Goal: Task Accomplishment & Management: Manage account settings

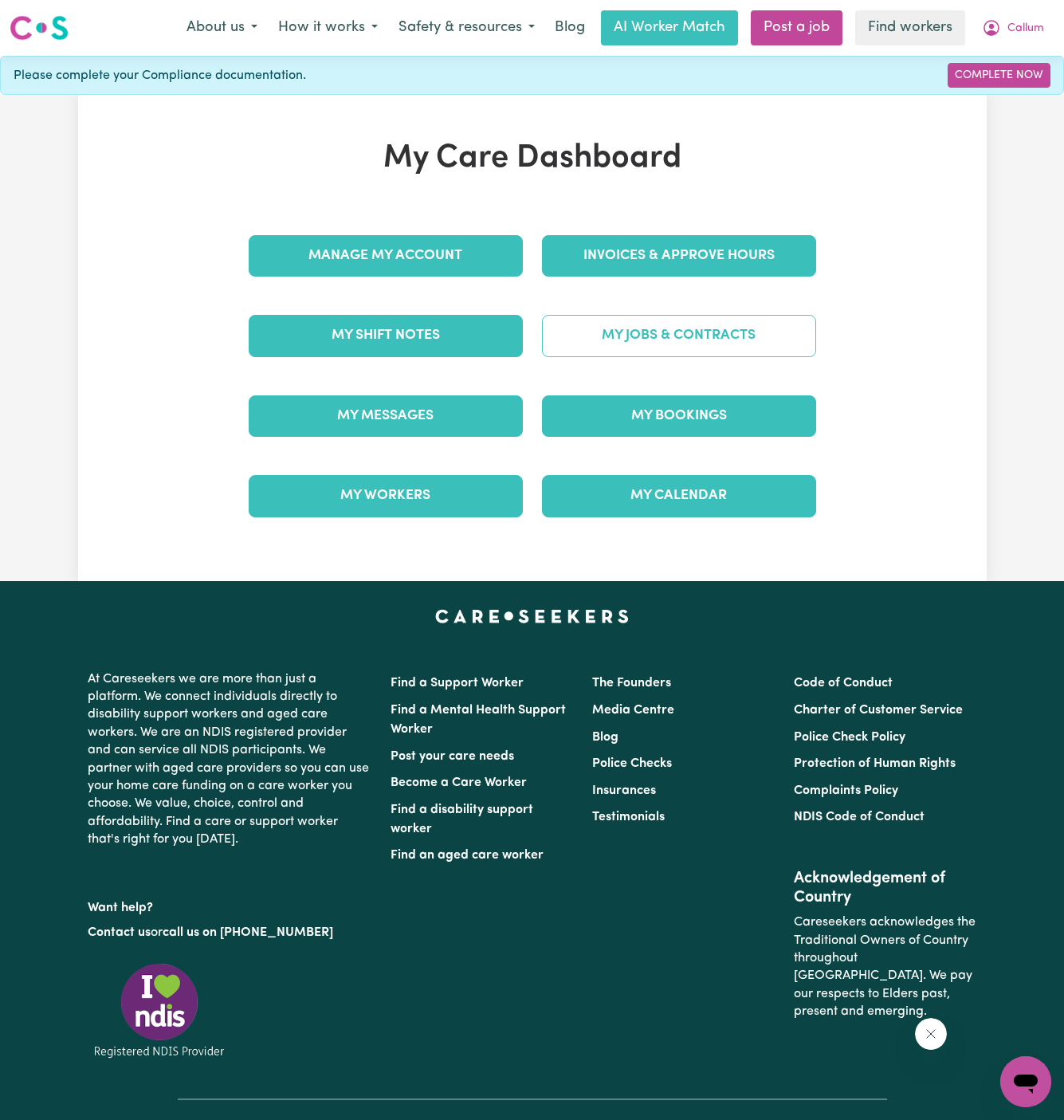
click at [673, 341] on link "My Jobs & Contracts" at bounding box center [679, 335] width 274 height 41
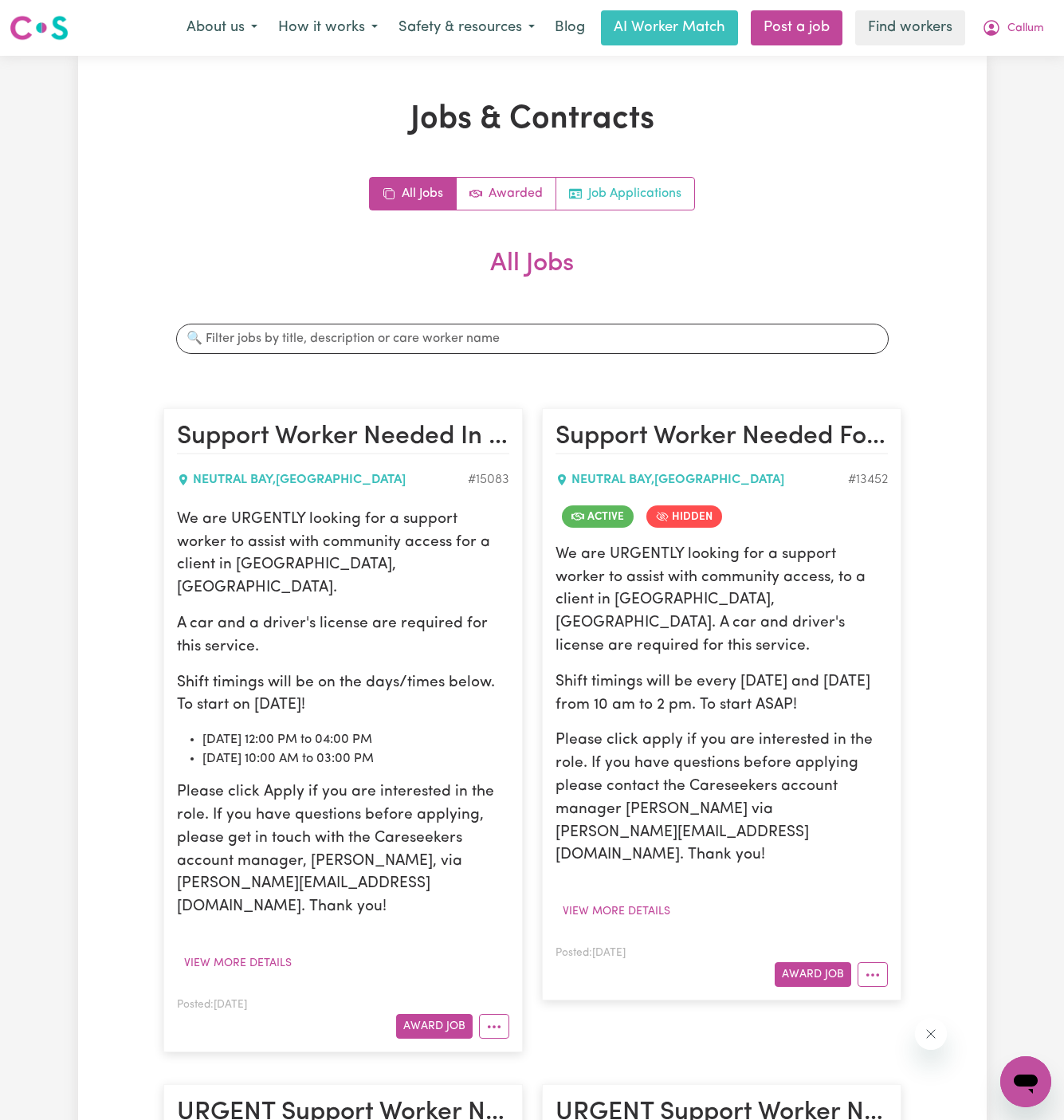
click at [631, 200] on link "Job Applications" at bounding box center [625, 193] width 138 height 32
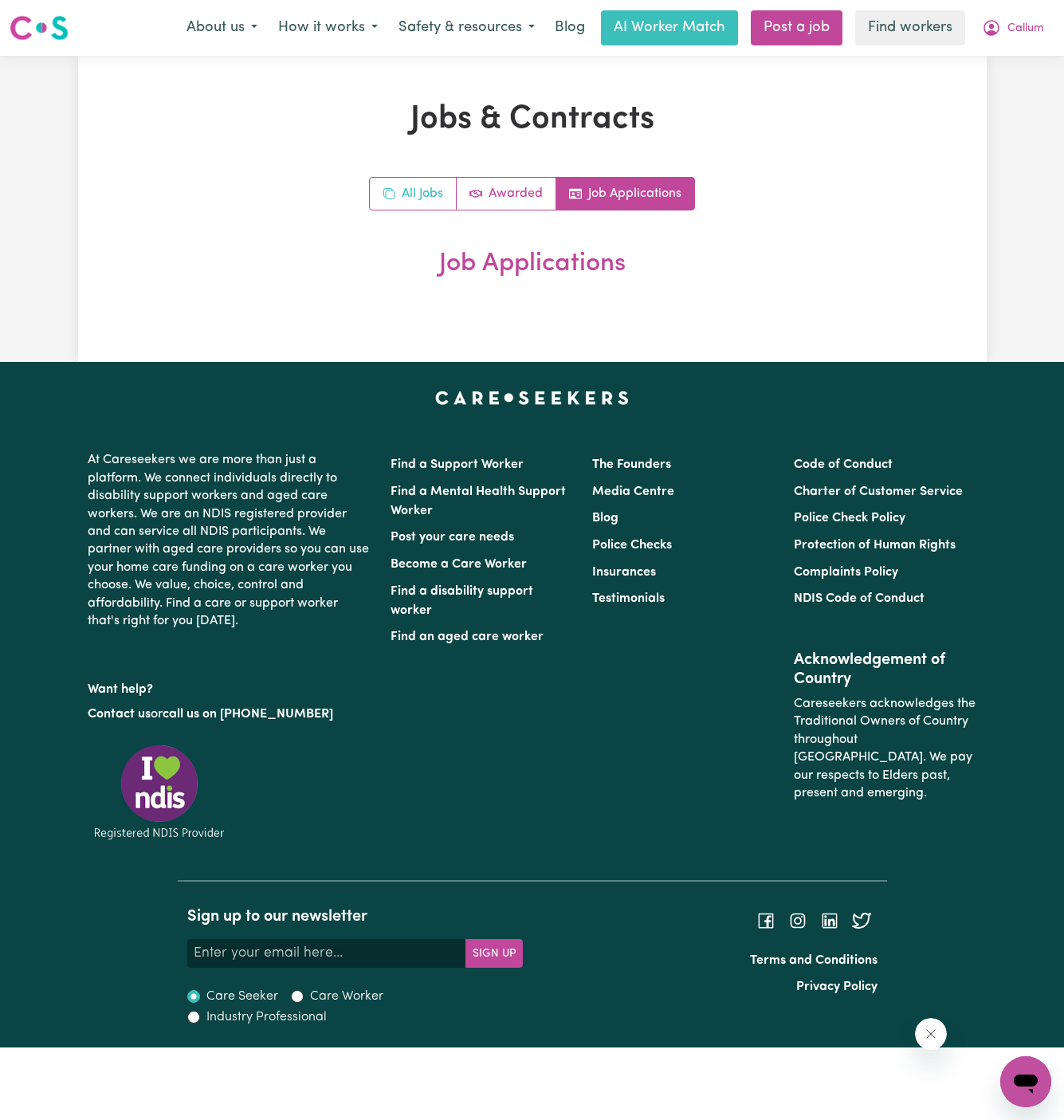
click at [444, 188] on link "All Jobs" at bounding box center [413, 193] width 87 height 32
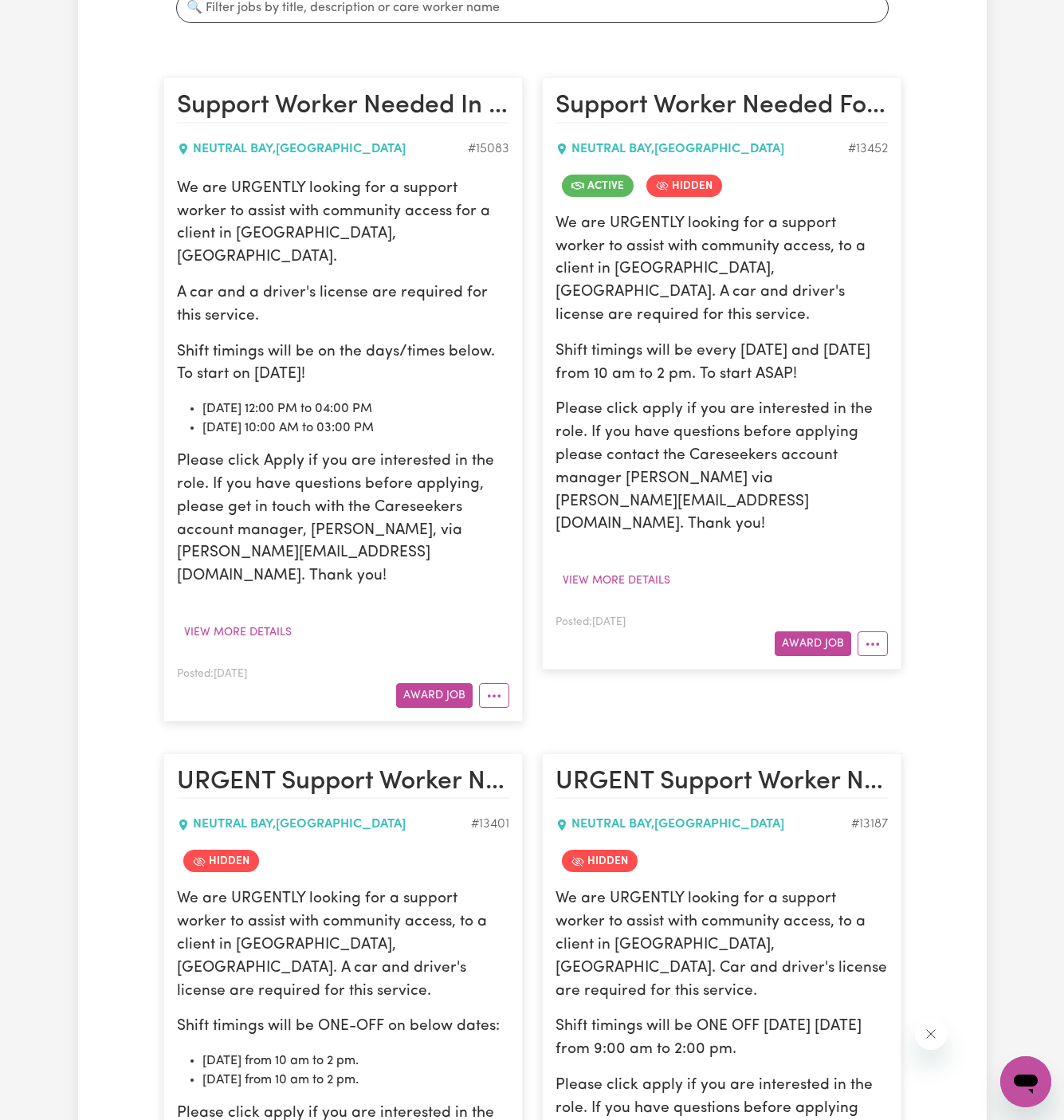
scroll to position [299, 0]
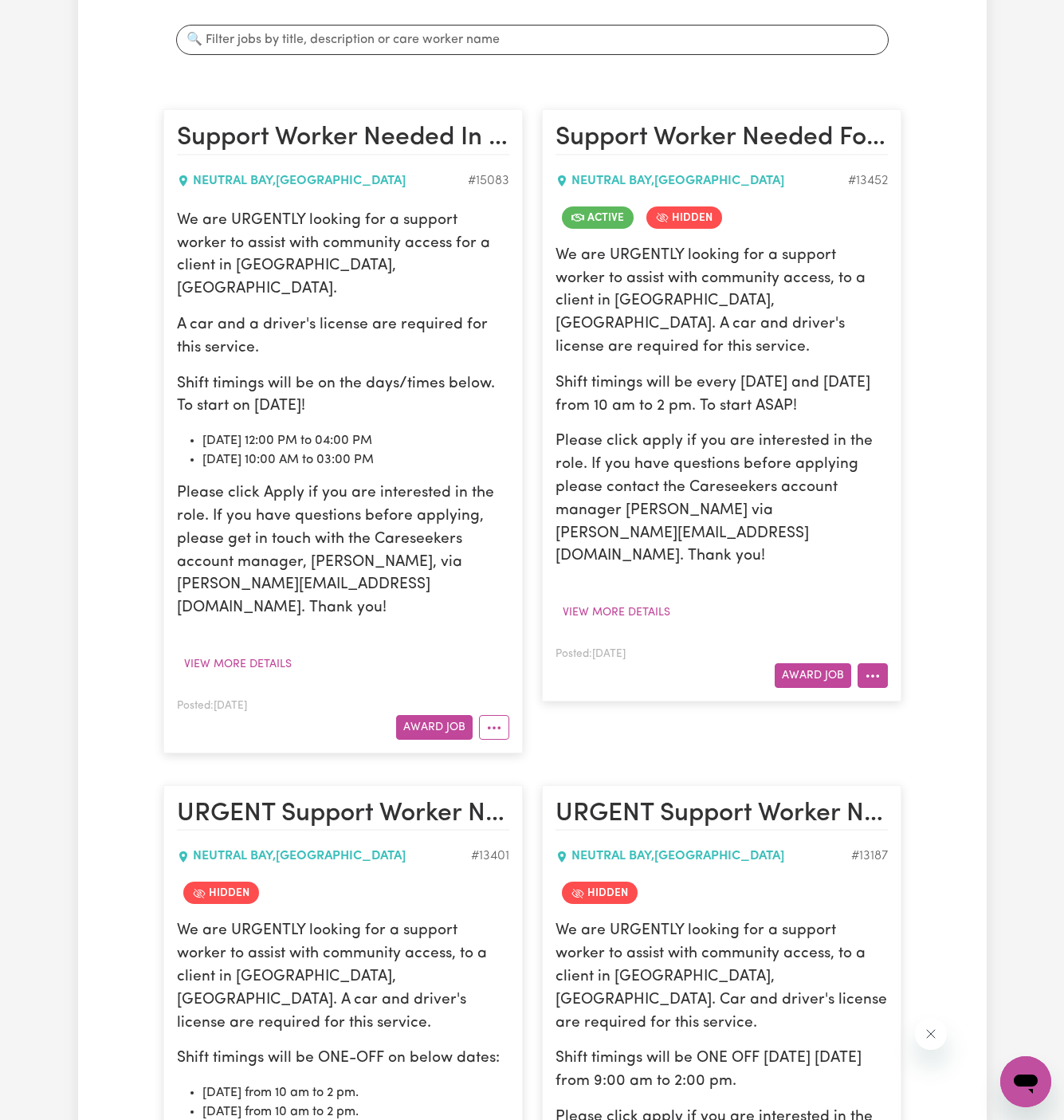
click at [883, 663] on button "More options" at bounding box center [872, 675] width 30 height 25
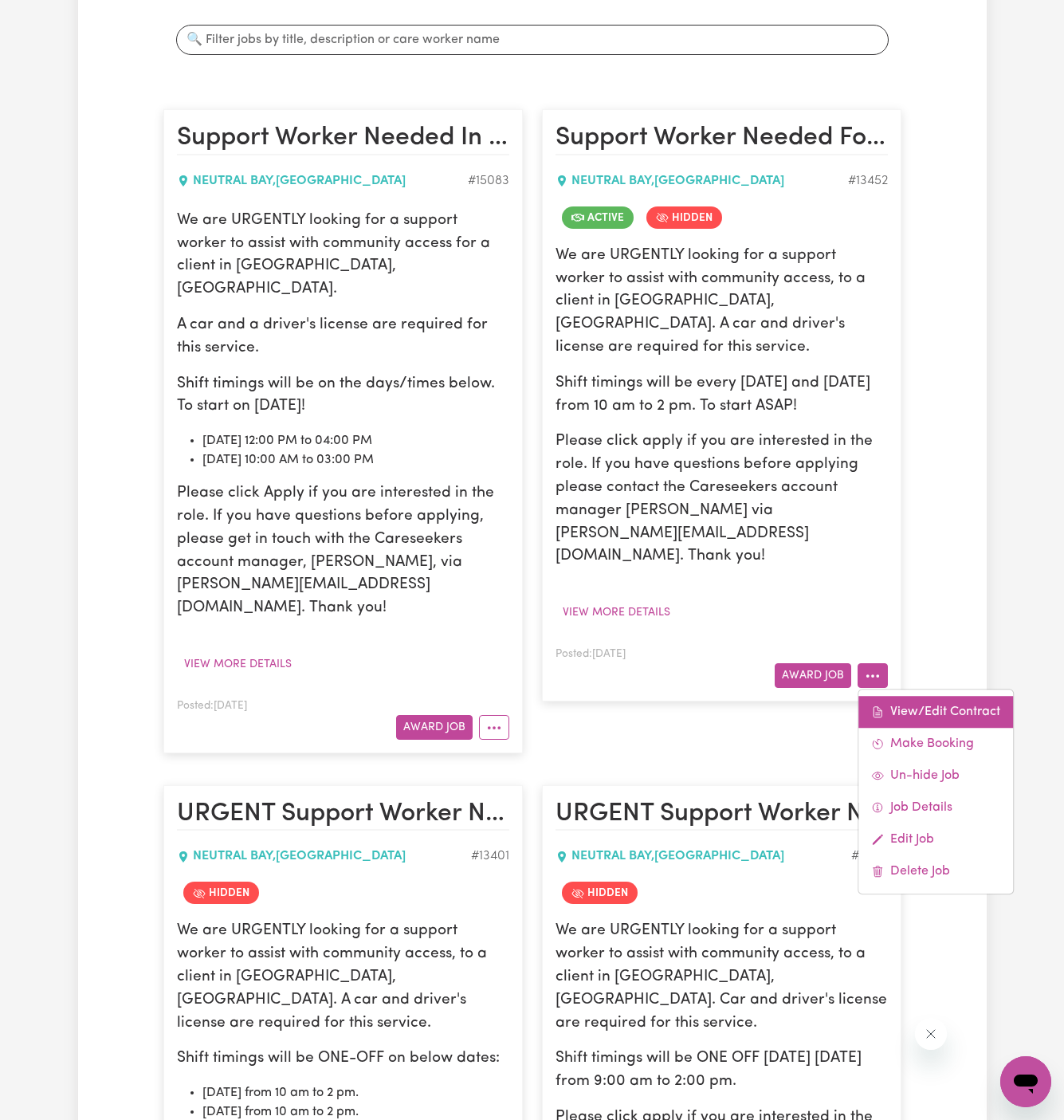
click at [900, 696] on link "View/Edit Contract" at bounding box center [936, 711] width 154 height 32
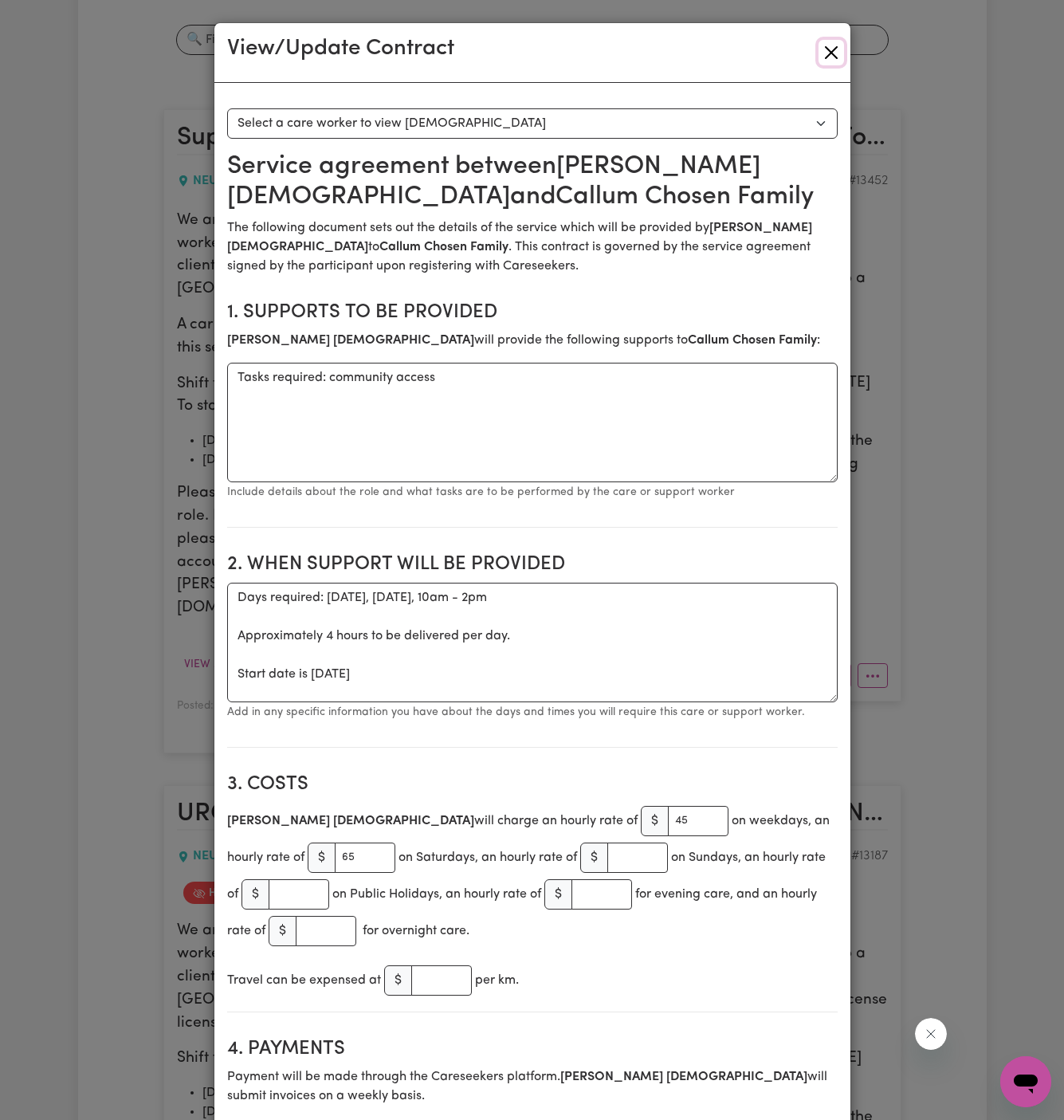
click at [824, 43] on button "Close" at bounding box center [832, 52] width 25 height 25
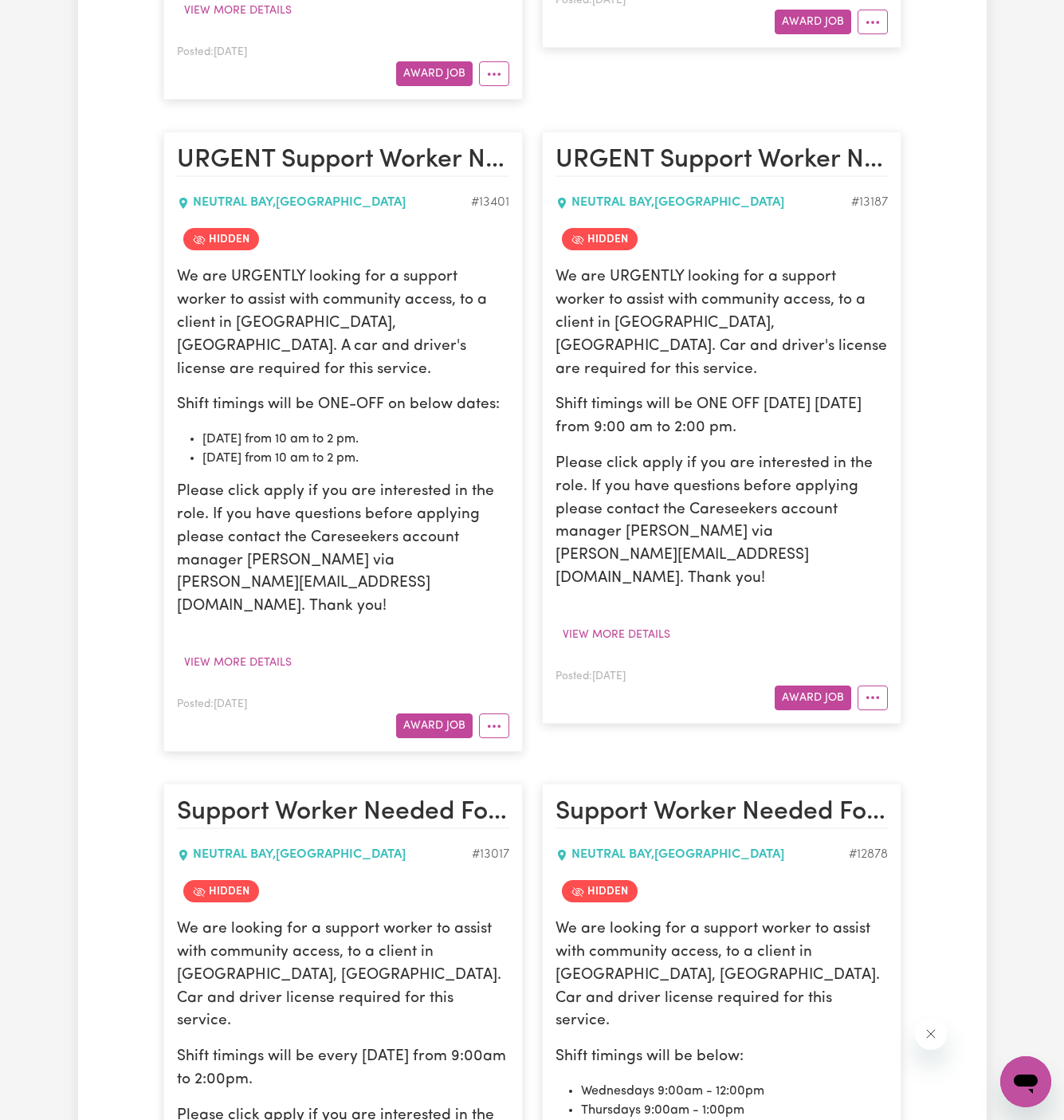
scroll to position [986, 0]
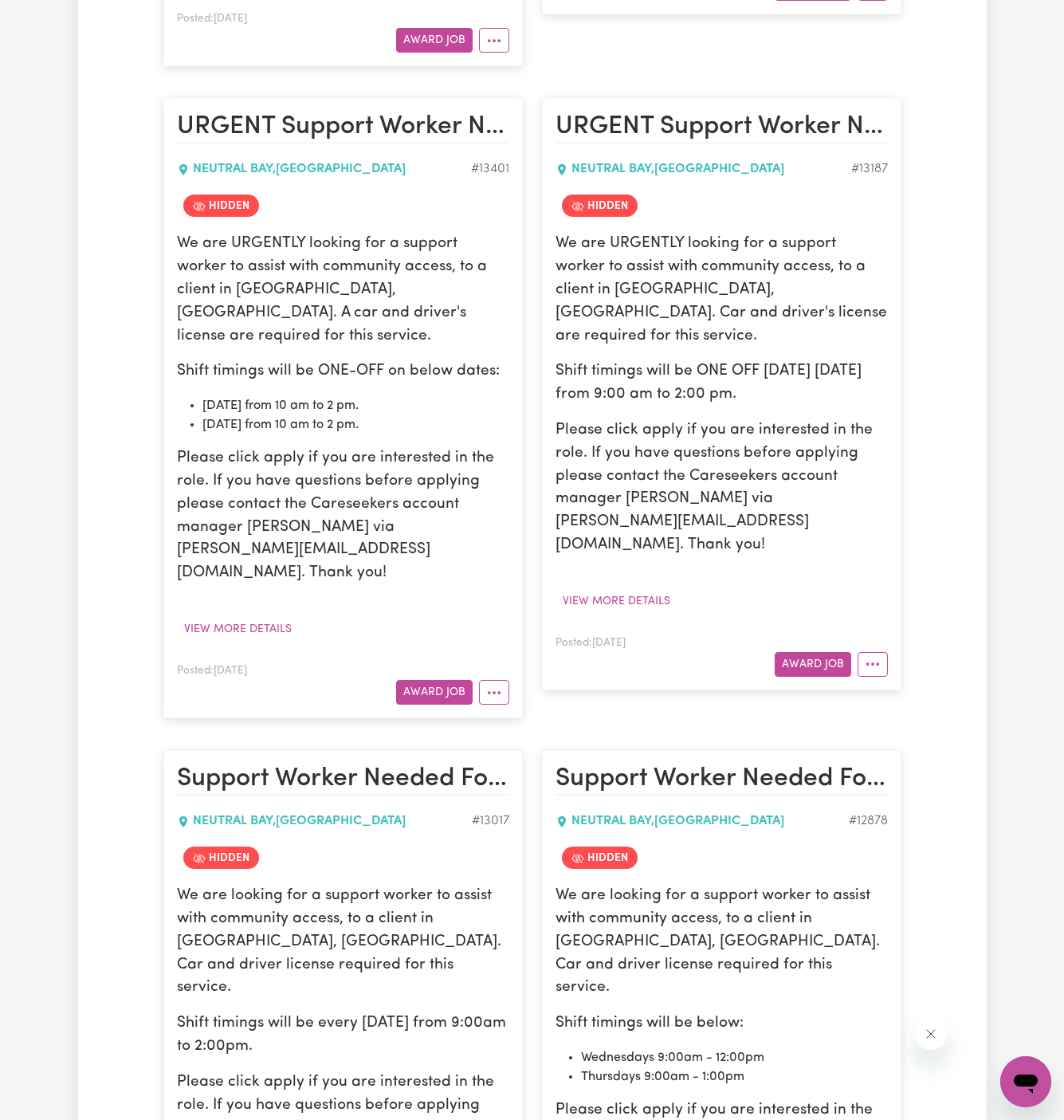
click at [506, 661] on div "Posted: [DATE] Award Job" at bounding box center [342, 682] width 333 height 43
click at [500, 680] on button "More options" at bounding box center [494, 693] width 30 height 25
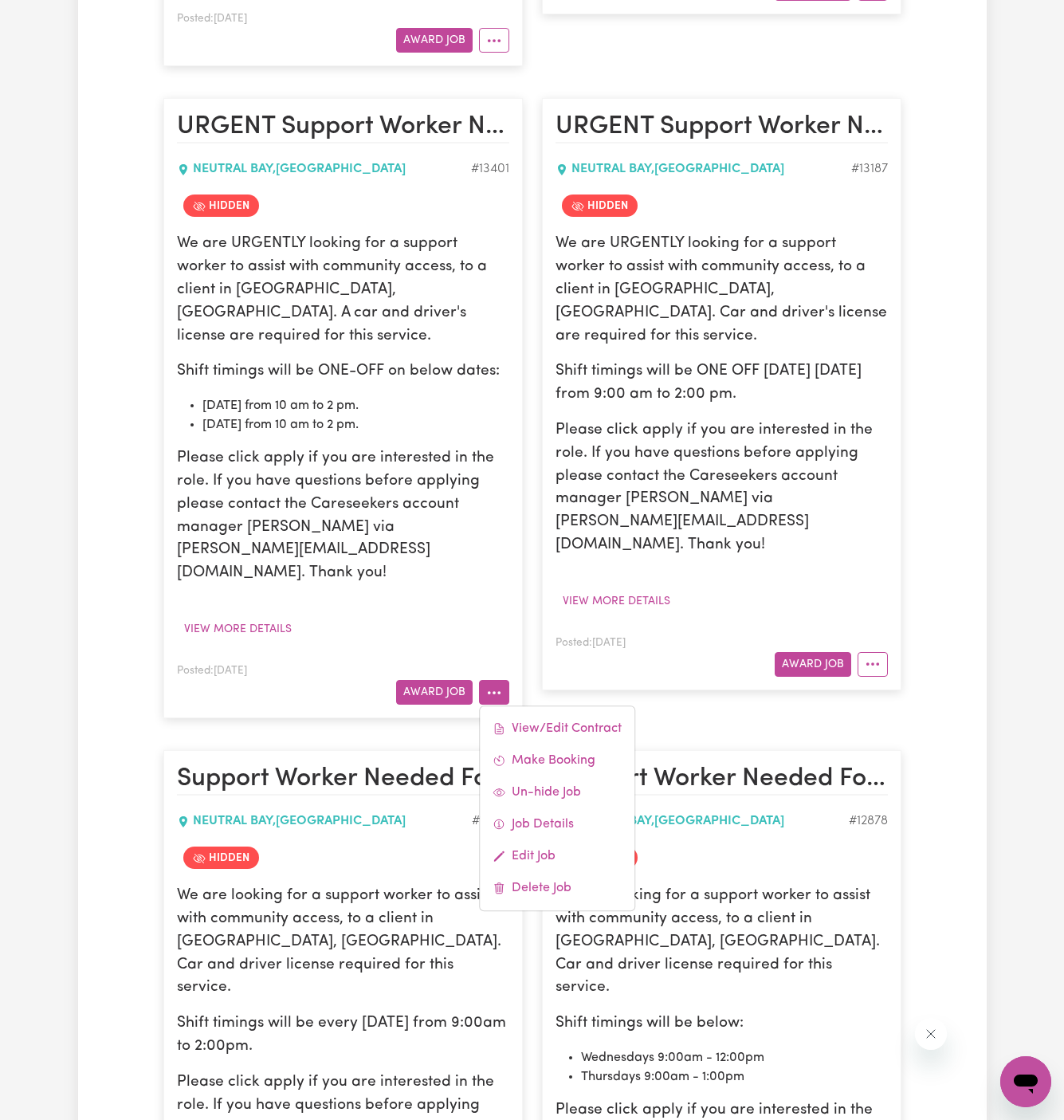
click at [528, 705] on div "View/Edit Contract Make Booking Un-hide Job Job Details Edit Job Delete Job" at bounding box center [558, 807] width 156 height 205
click at [532, 713] on link "View/Edit Contract" at bounding box center [557, 728] width 154 height 32
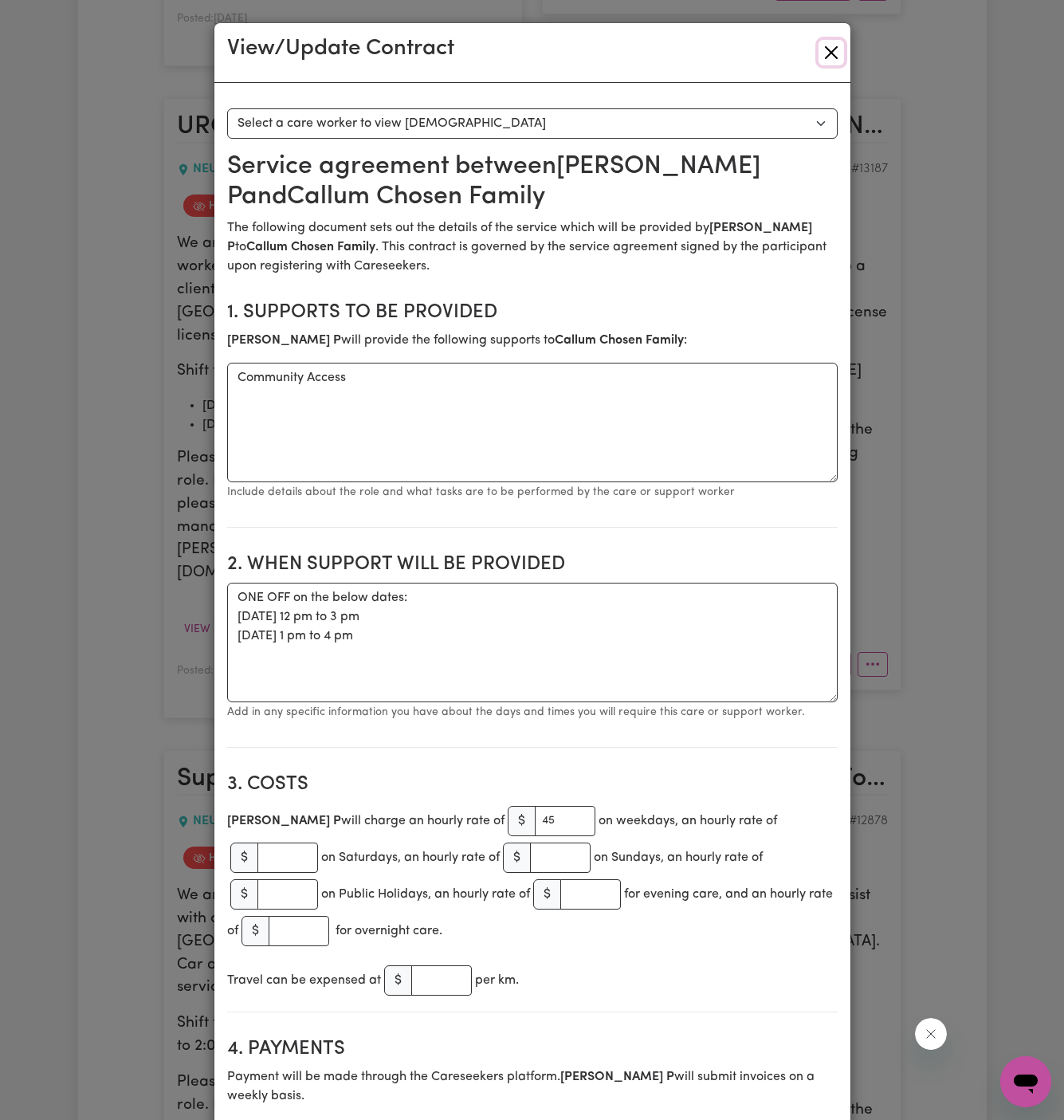
click at [832, 48] on button "Close" at bounding box center [832, 52] width 25 height 25
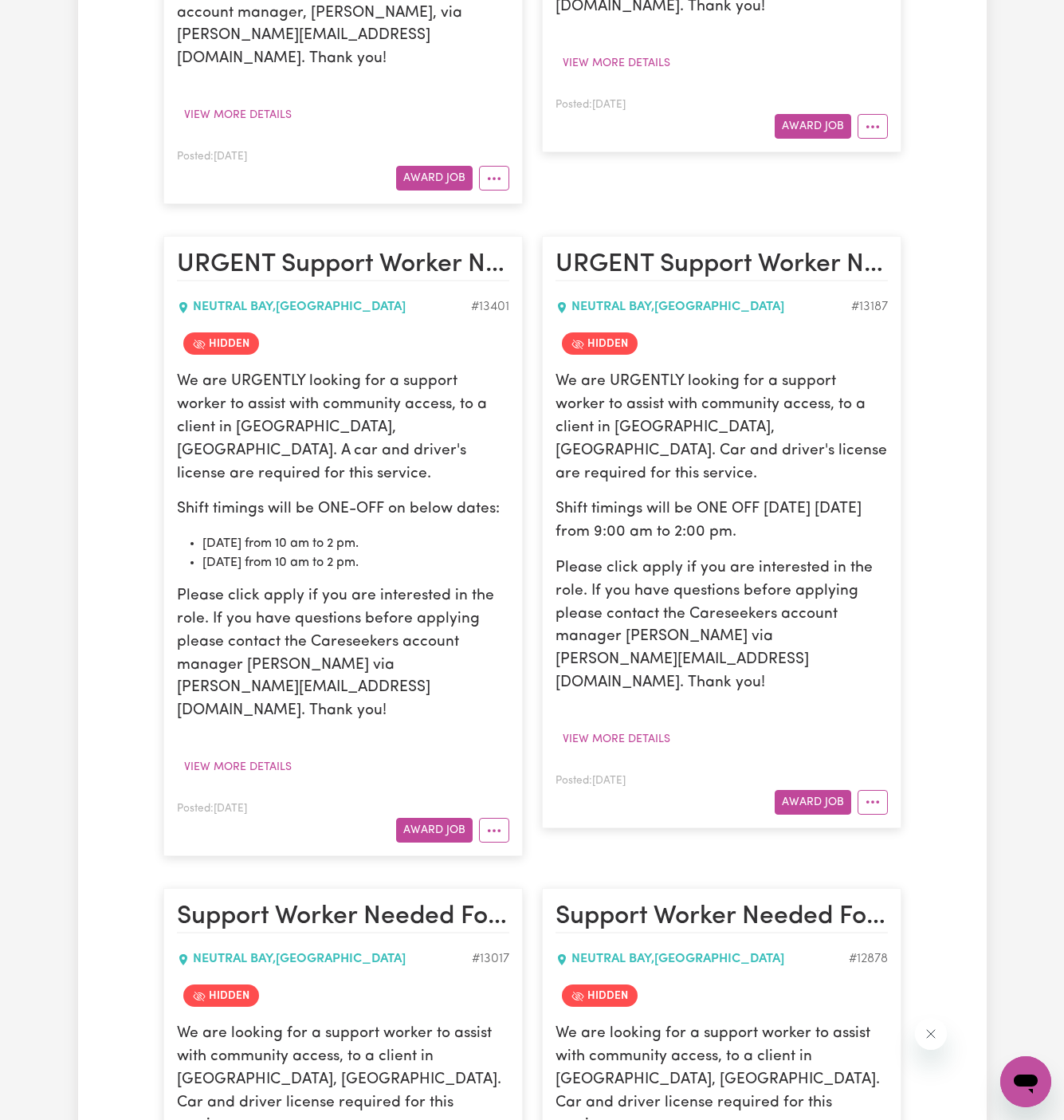
scroll to position [942, 0]
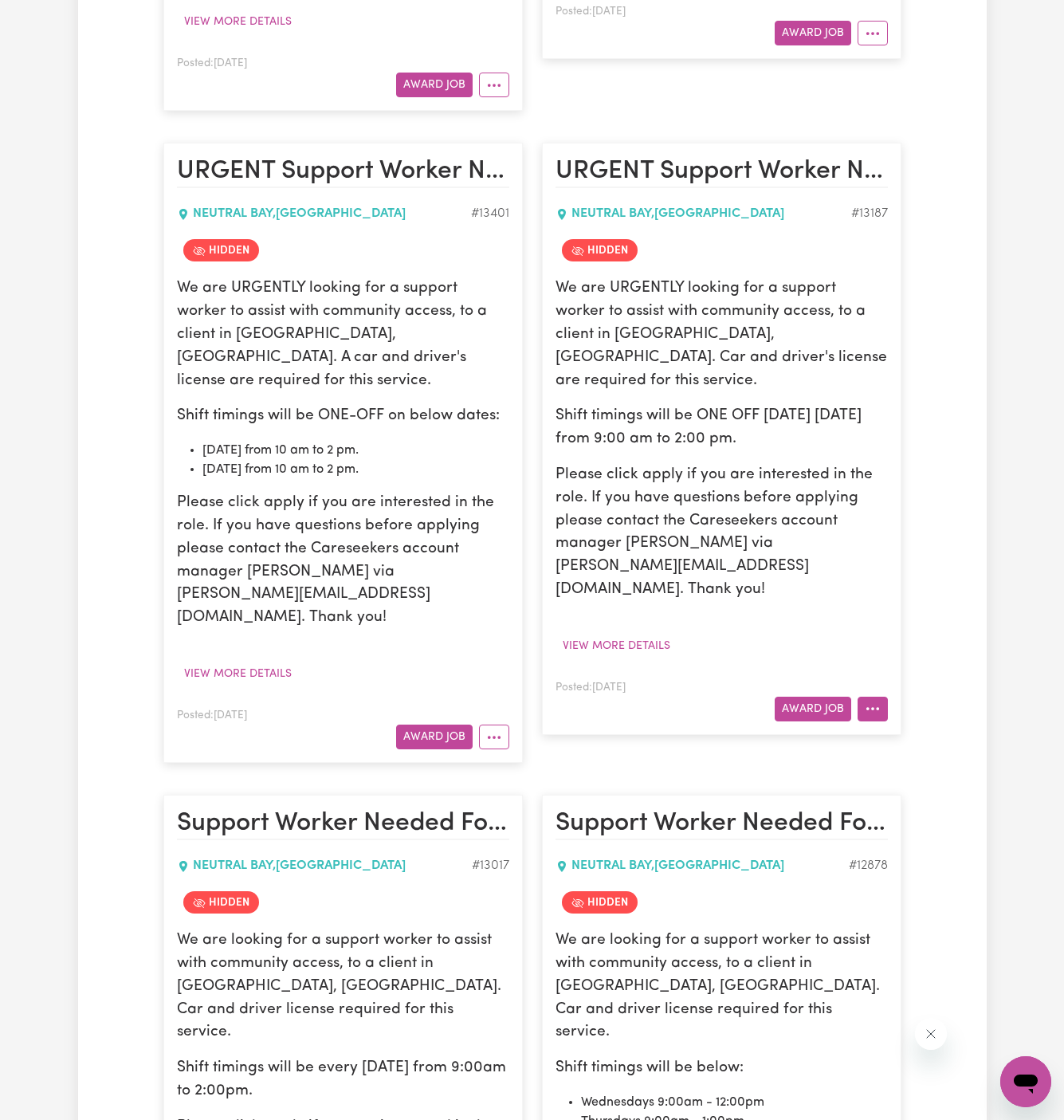
click at [874, 697] on button "More options" at bounding box center [872, 709] width 30 height 25
click at [907, 729] on link "Un-hide Job" at bounding box center [921, 745] width 126 height 32
click at [873, 700] on icon "More options" at bounding box center [872, 708] width 16 height 16
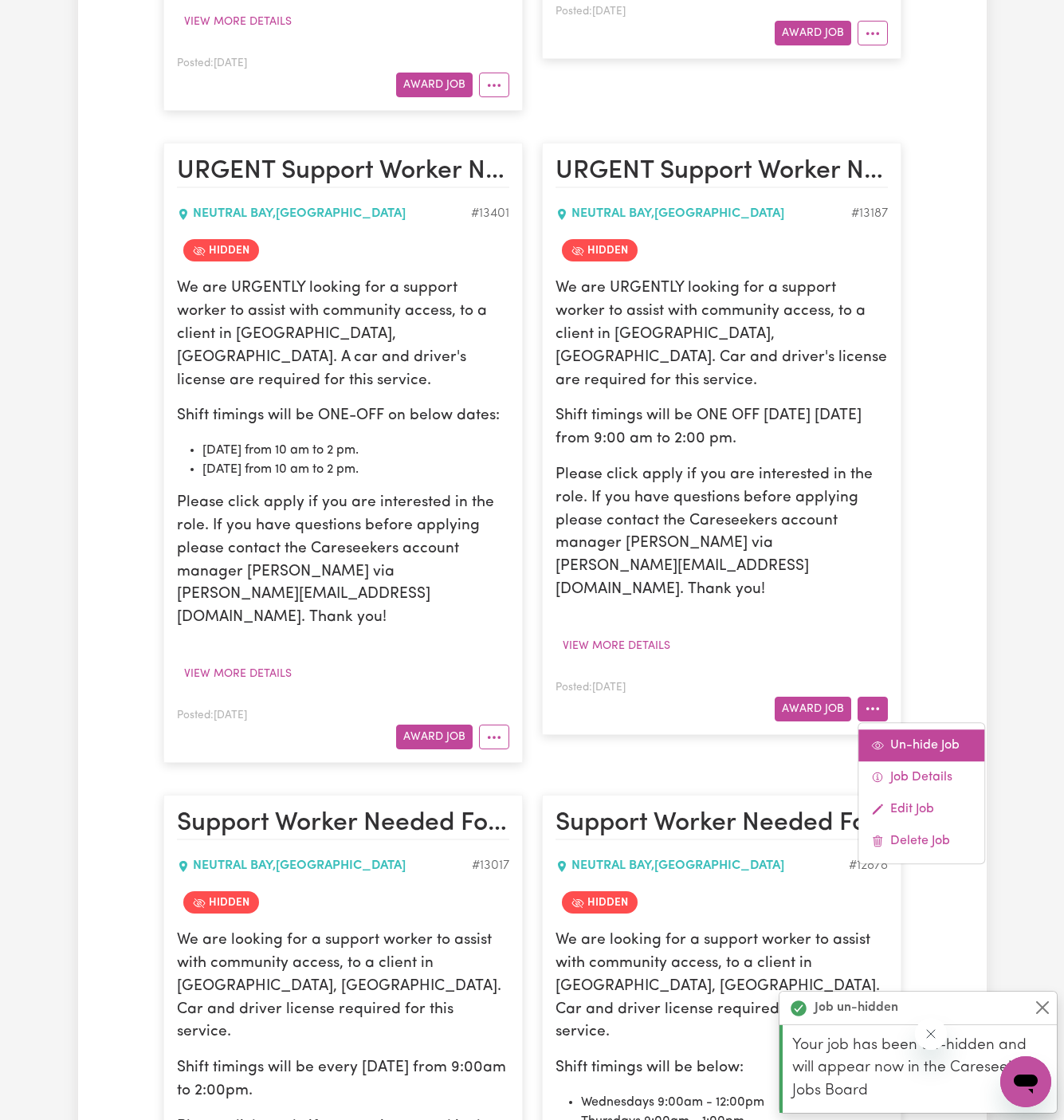
click at [898, 729] on link "Un-hide Job" at bounding box center [921, 745] width 126 height 32
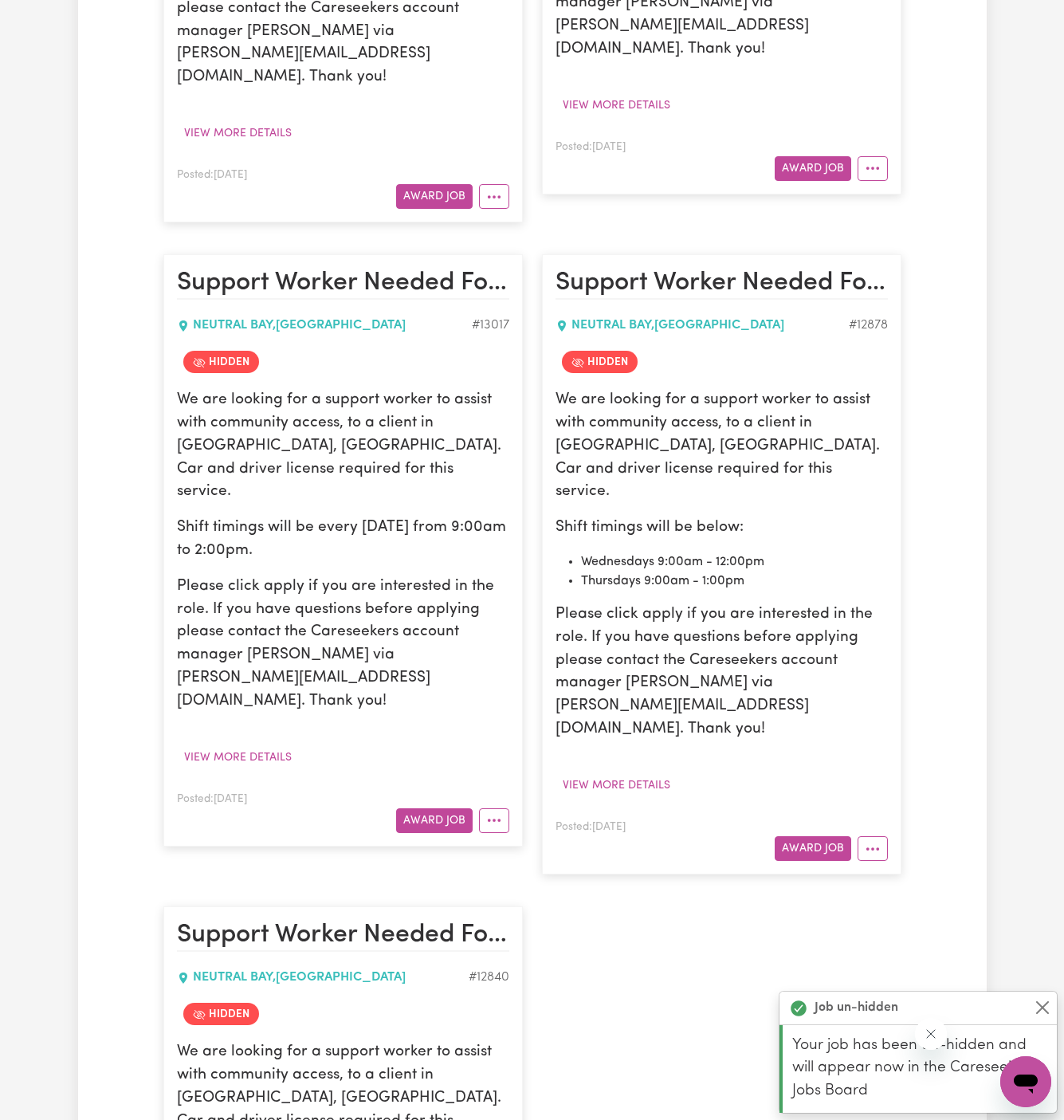
scroll to position [1498, 0]
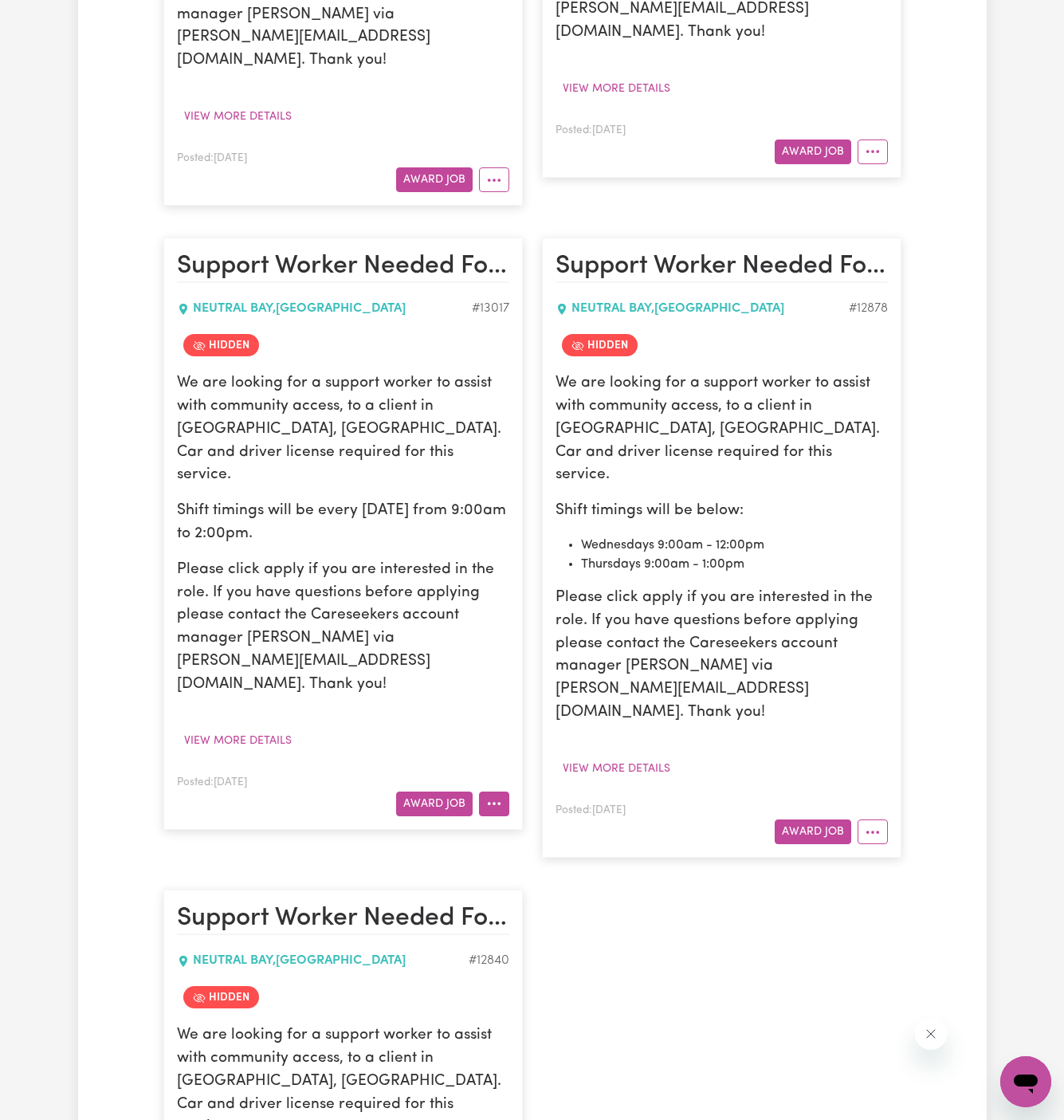
click at [502, 796] on icon "More options" at bounding box center [494, 804] width 16 height 16
click at [598, 824] on link "View/Edit Contract" at bounding box center [557, 839] width 154 height 32
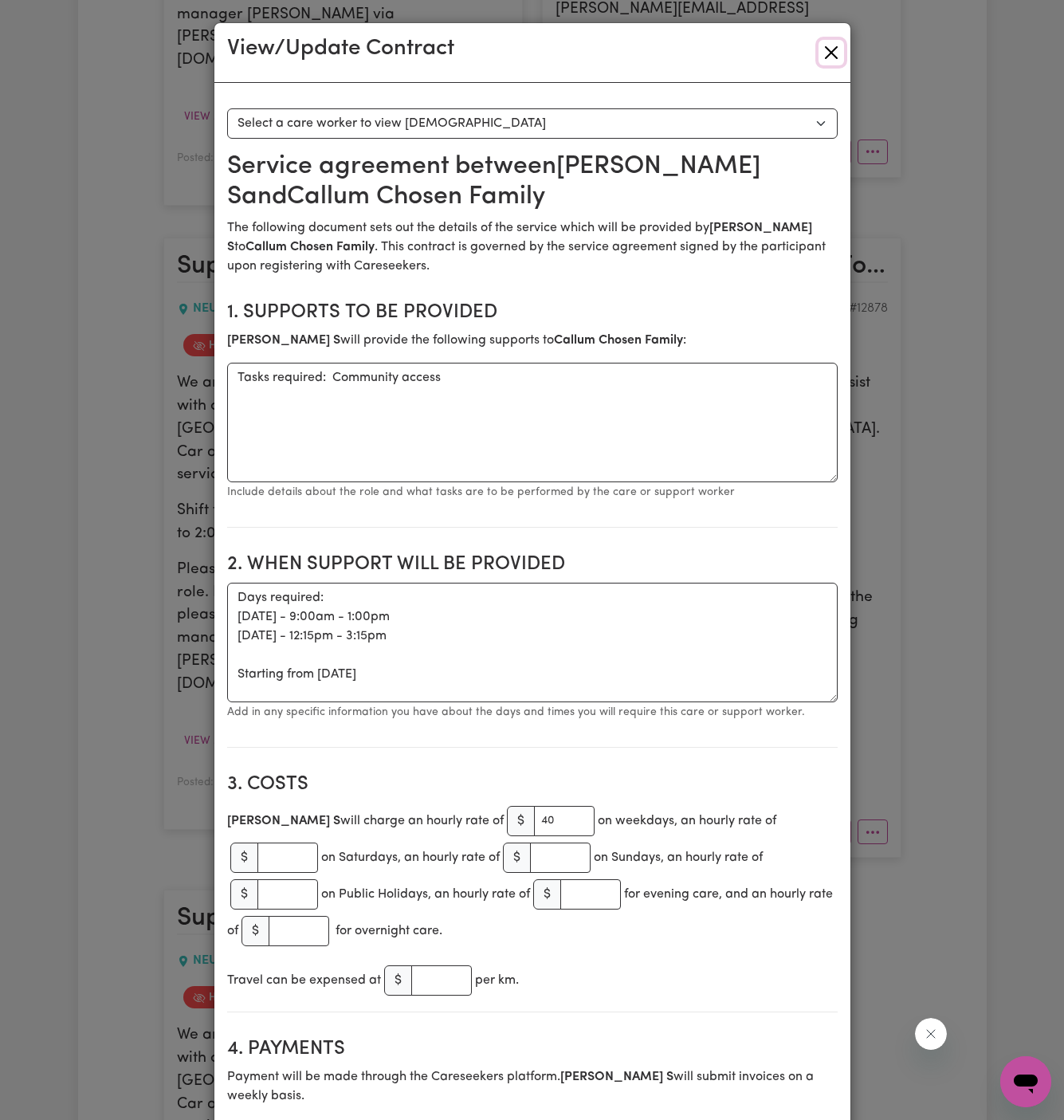
click at [832, 49] on button "Close" at bounding box center [832, 52] width 25 height 25
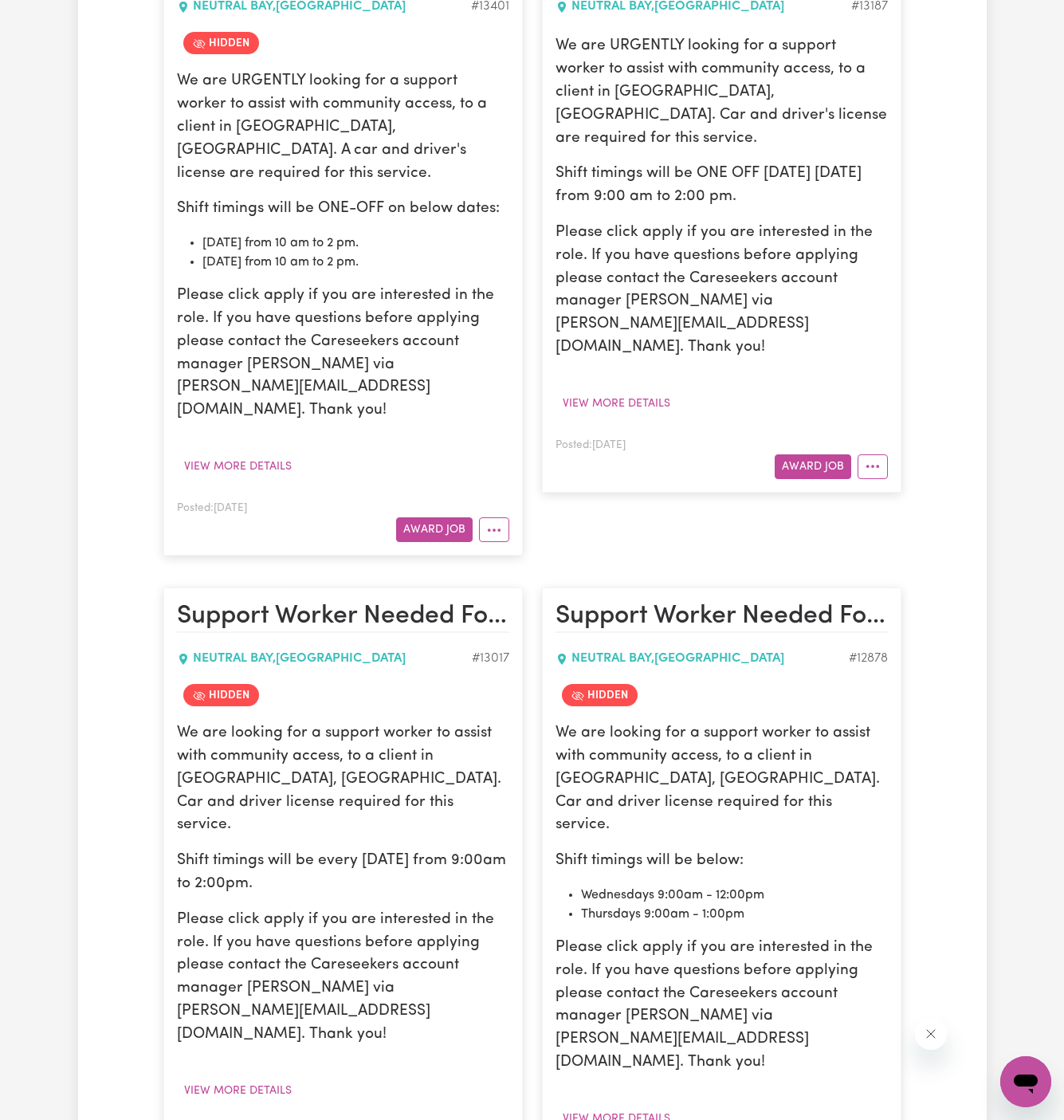
scroll to position [1150, 0]
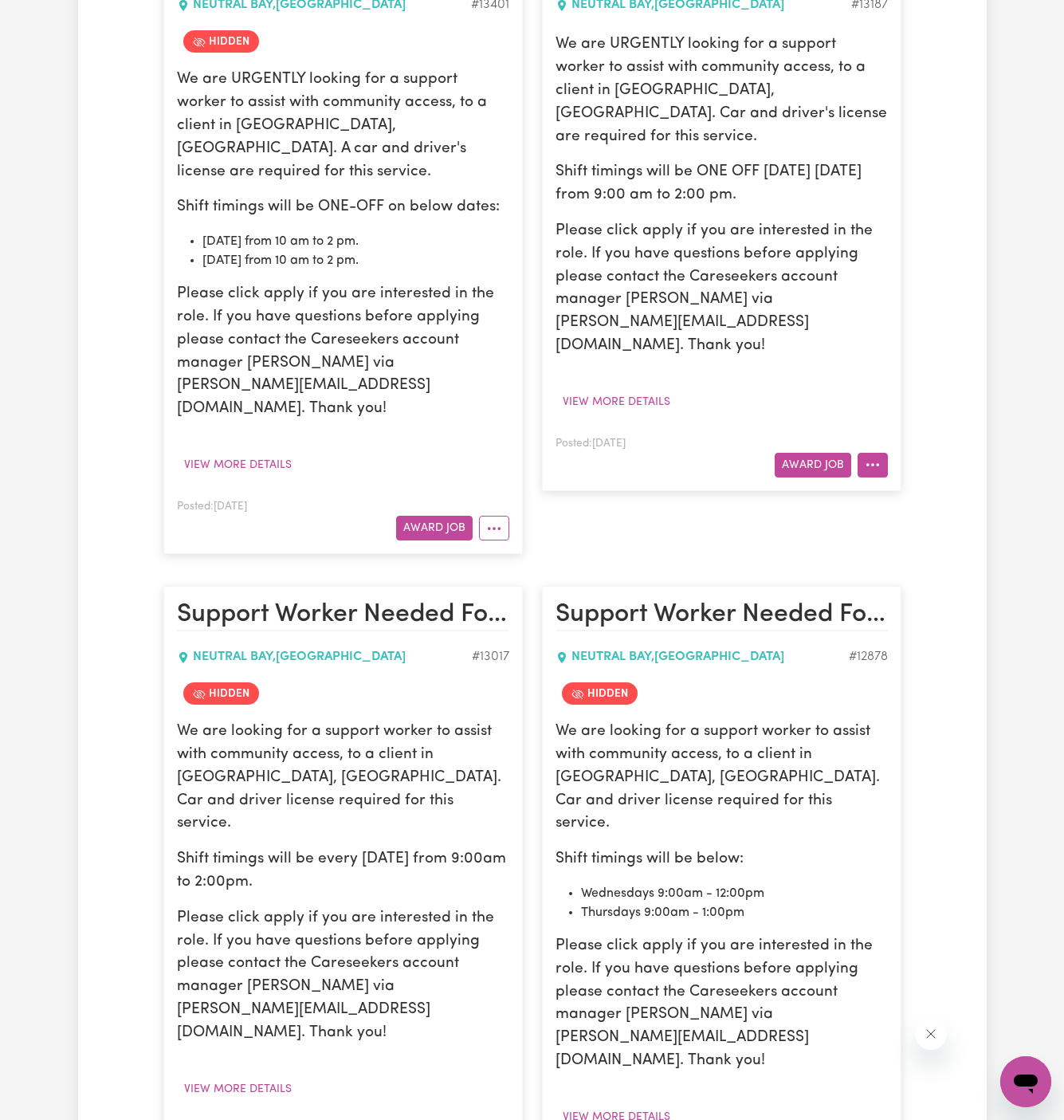
click at [874, 452] on button "More options" at bounding box center [872, 465] width 30 height 25
click at [924, 485] on link "Hide Job" at bounding box center [921, 501] width 126 height 32
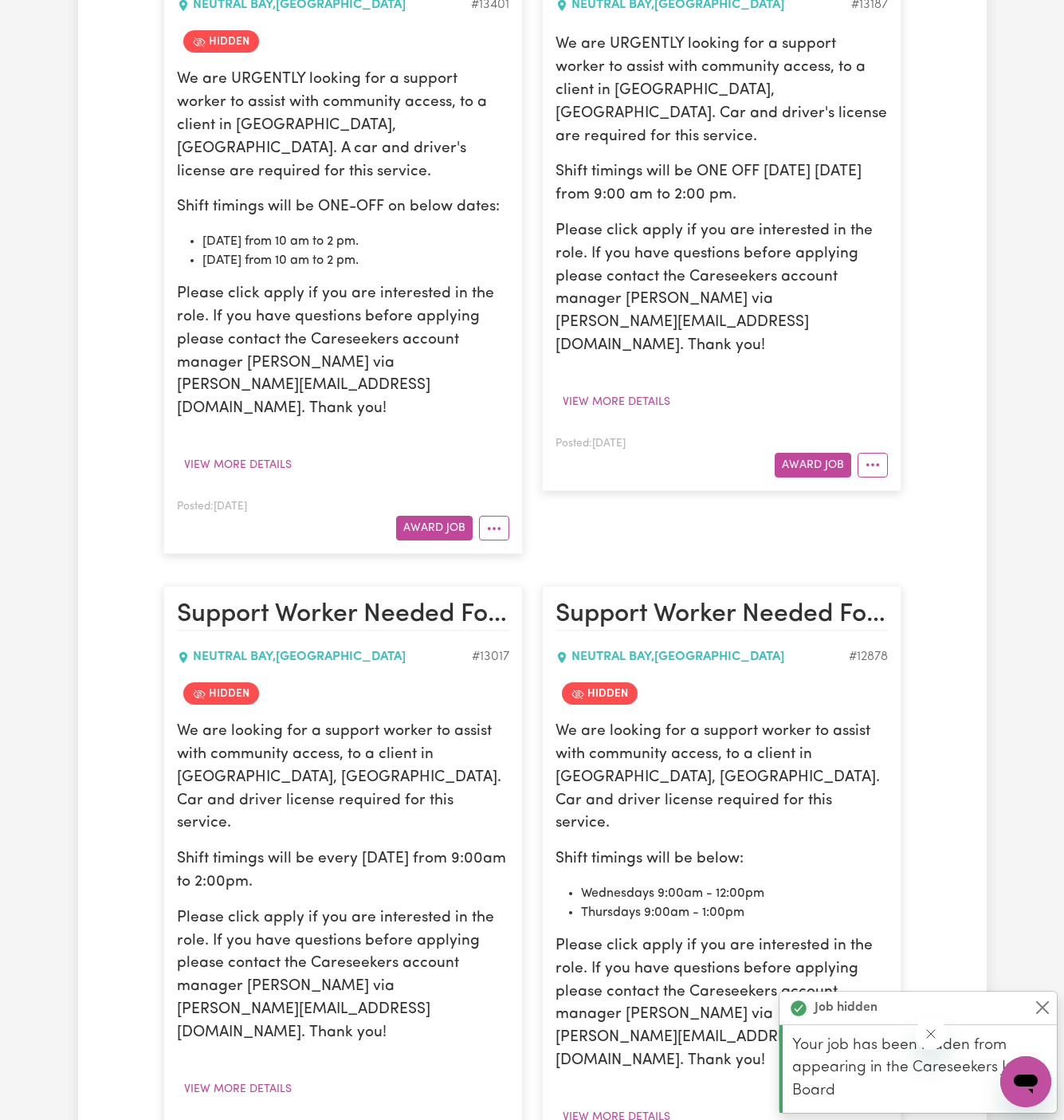
click at [867, 1031] on div "Your job has been hidden from appearing in the Careseekers Jobs Board" at bounding box center [918, 1068] width 278 height 88
click at [809, 721] on p "We are looking for a support worker to assist with community access, to a clien…" at bounding box center [722, 778] width 333 height 115
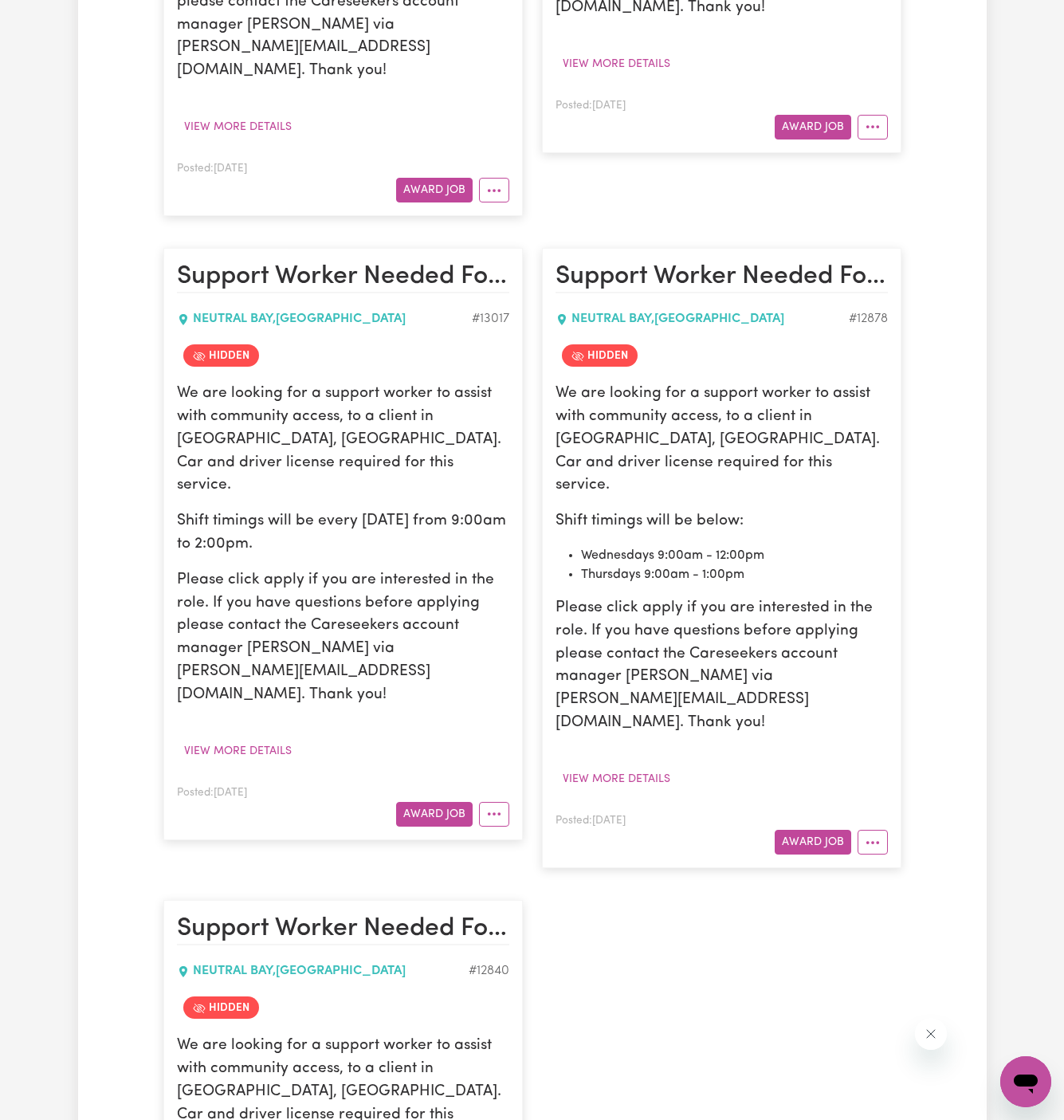
scroll to position [1523, 0]
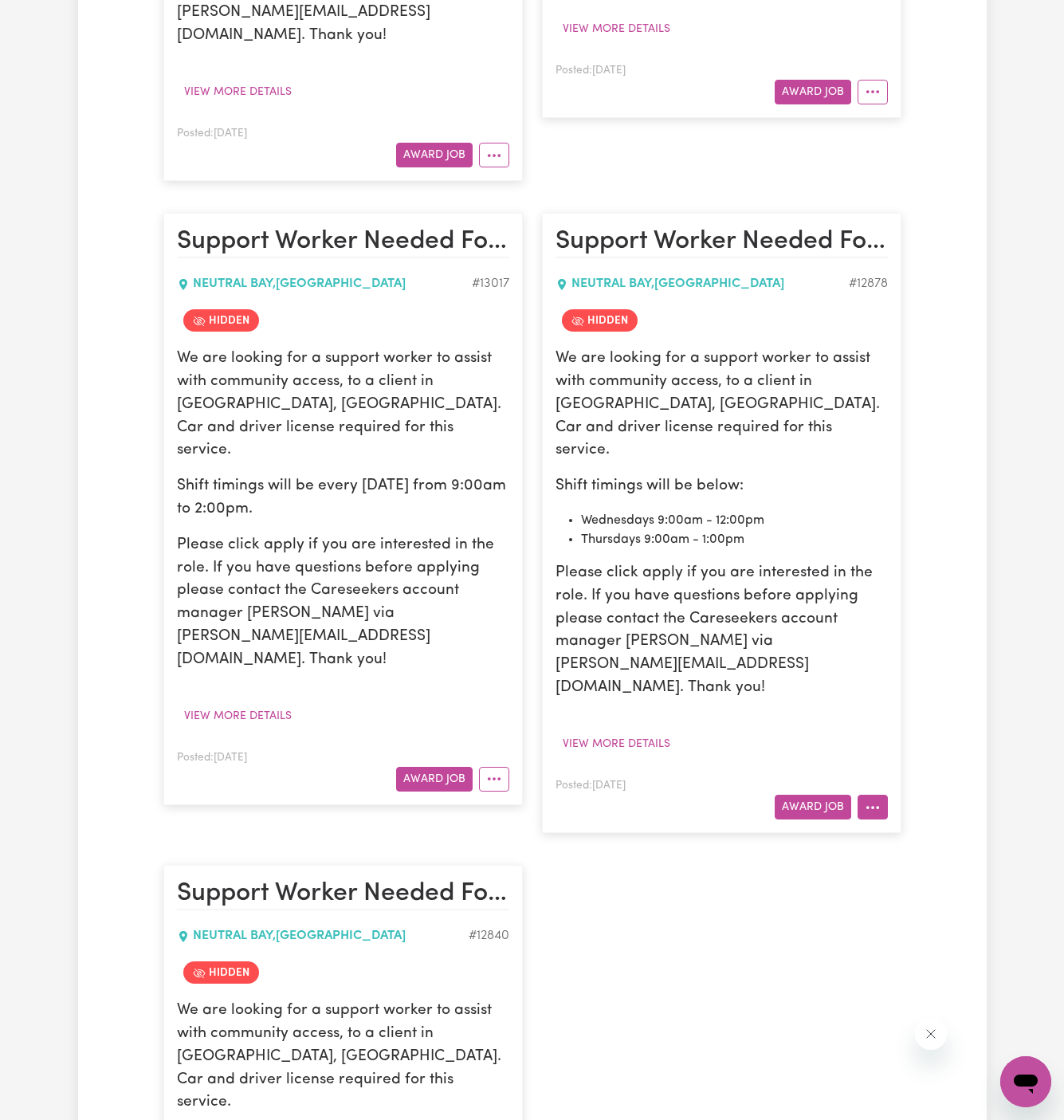
click at [880, 795] on button "More options" at bounding box center [872, 807] width 30 height 25
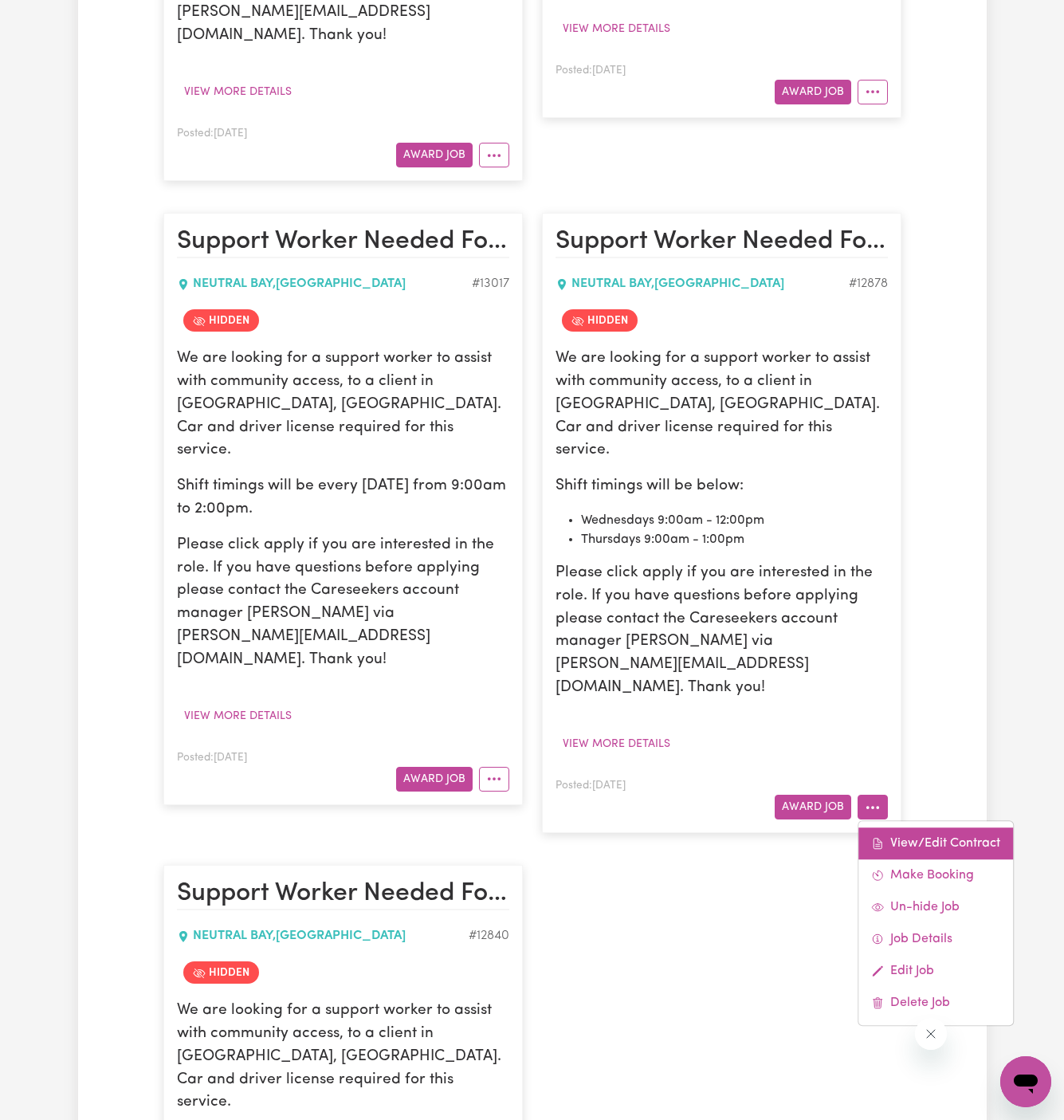
click at [910, 828] on link "View/Edit Contract" at bounding box center [936, 843] width 154 height 32
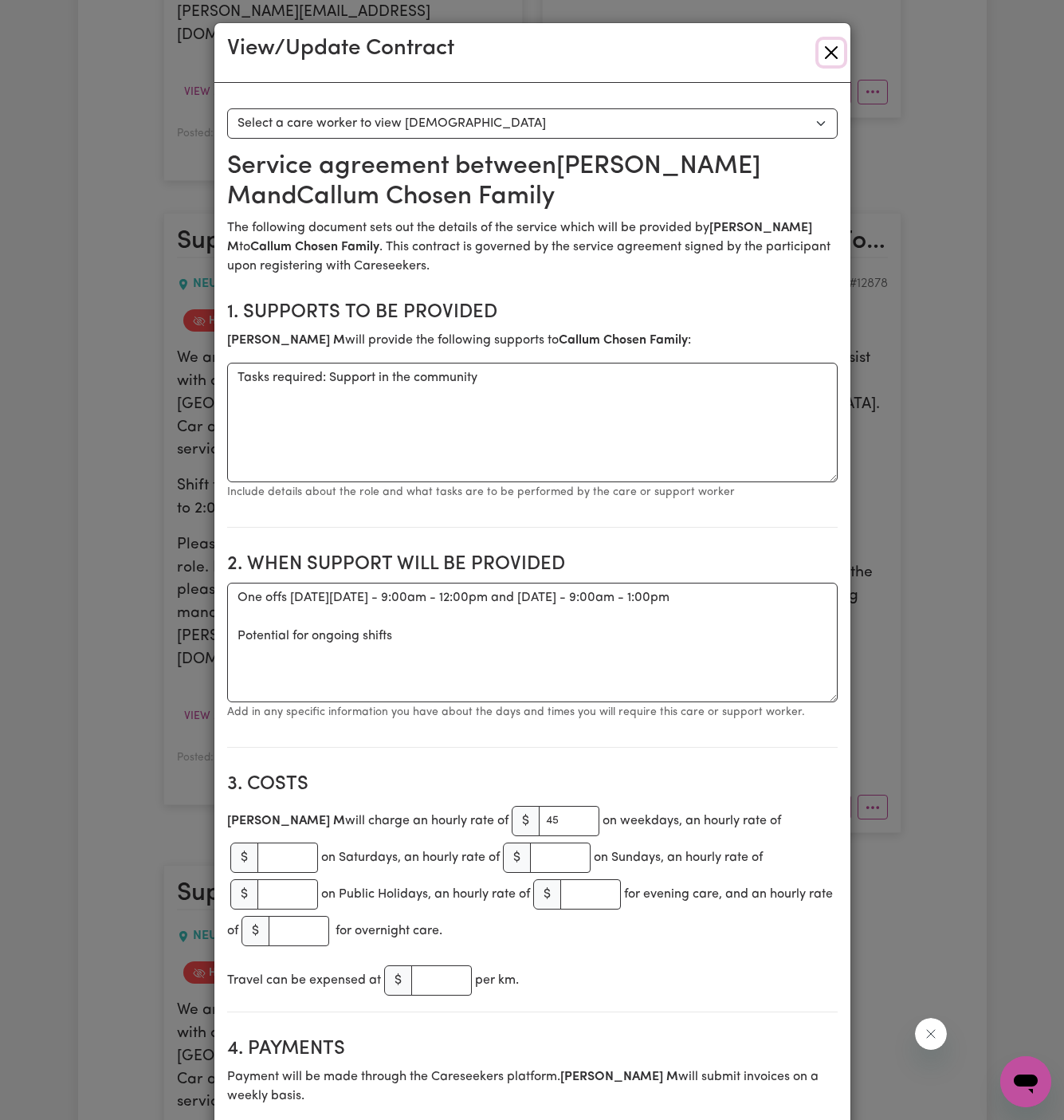
click at [832, 58] on button "Close" at bounding box center [832, 52] width 25 height 25
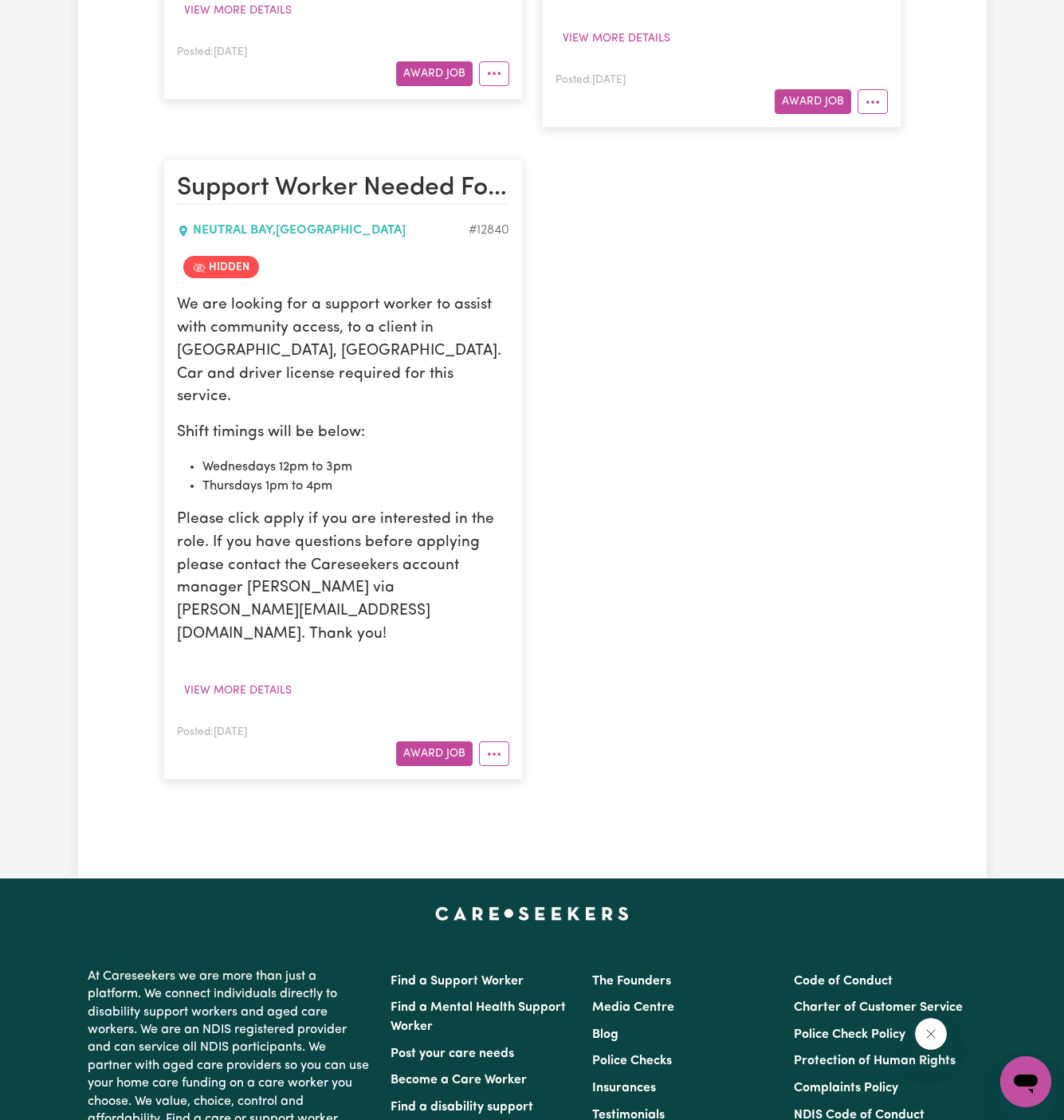
scroll to position [2479, 0]
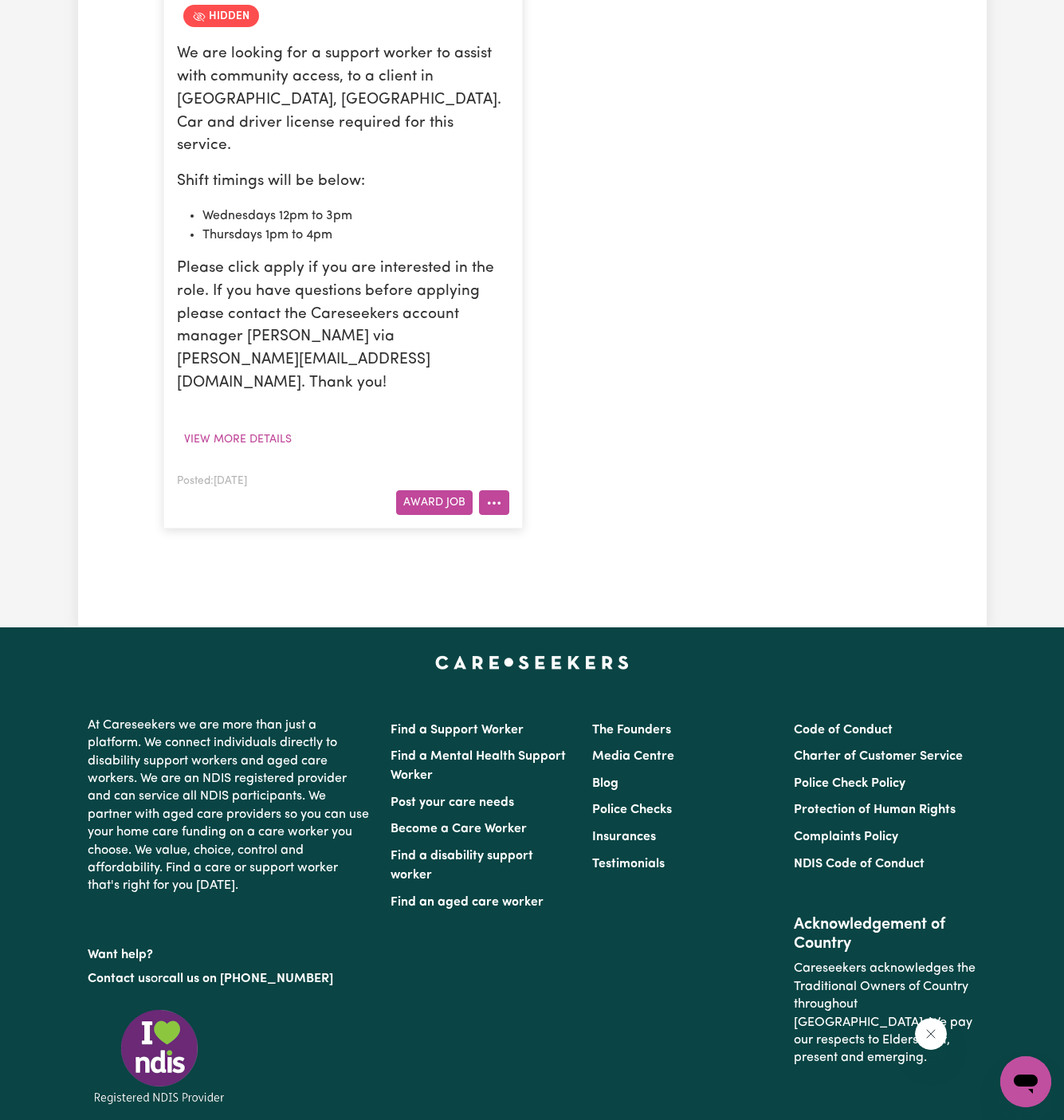
click at [503, 490] on button "More options" at bounding box center [494, 503] width 30 height 25
